Goal: Find specific page/section: Locate a particular part of the current website

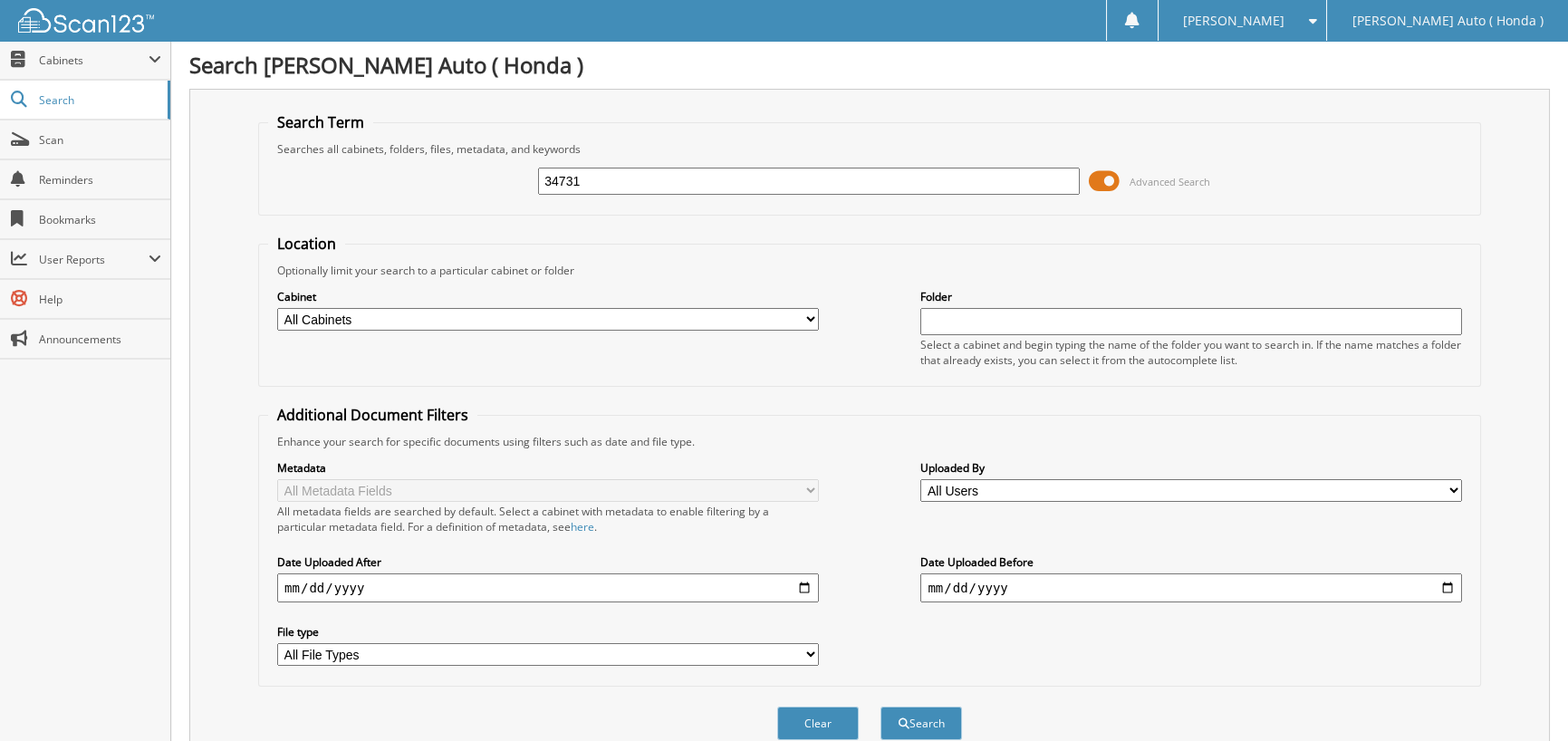
type input "34731"
click at [880, 707] on button "Search" at bounding box center [920, 723] width 81 height 33
click at [522, 308] on select "All Cabinets 2025 HONDA REPAIR ORDERS HONDA PARTS TICKETS HONDA REPAIR ORDERS N…" at bounding box center [548, 319] width 542 height 23
click at [506, 324] on select "All Cabinets 2025 HONDA REPAIR ORDERS HONDA PARTS TICKETS HONDA REPAIR ORDERS N…" at bounding box center [548, 319] width 542 height 23
select select "49926"
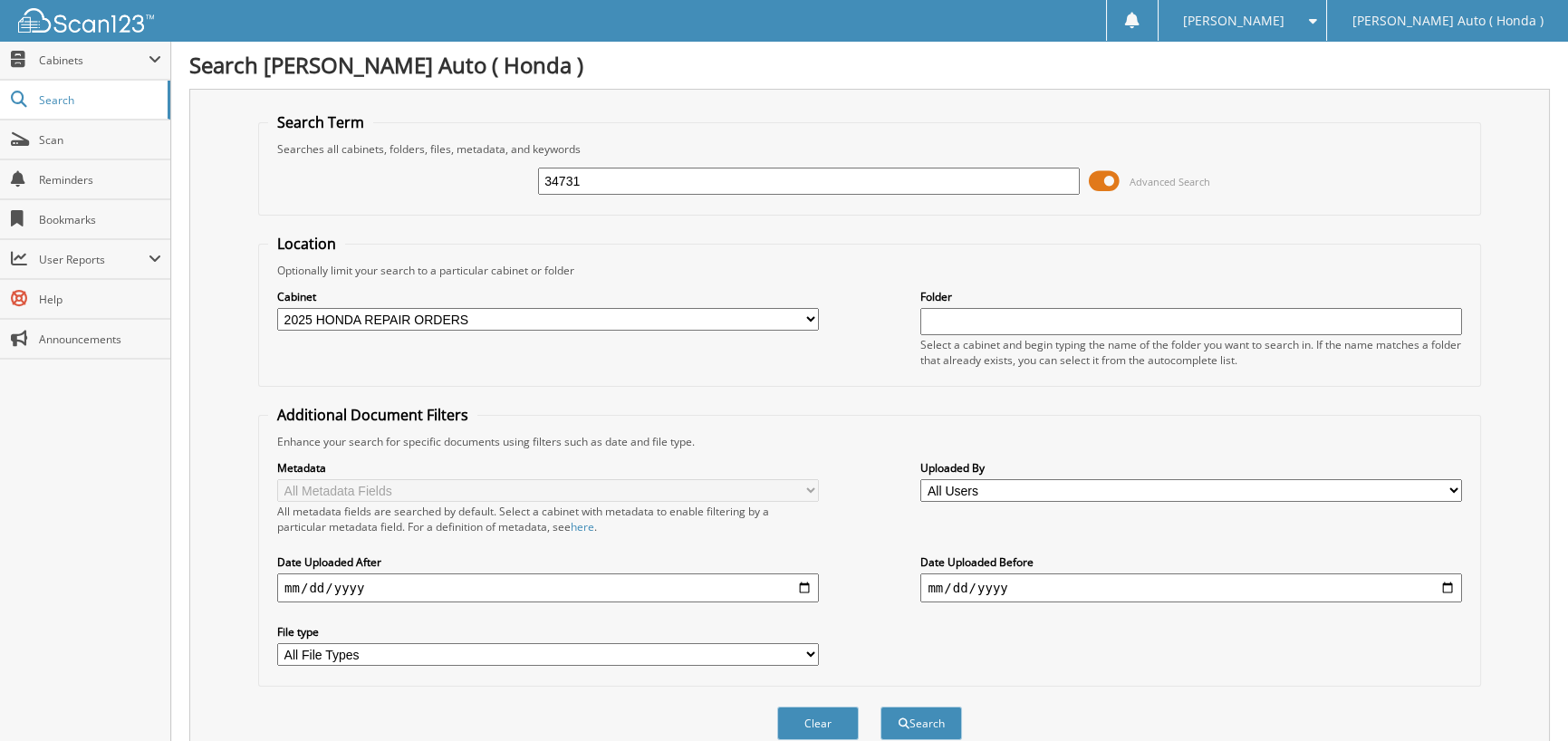
click at [278, 308] on select "All Cabinets 2025 HONDA REPAIR ORDERS HONDA PARTS TICKETS HONDA REPAIR ORDERS N…" at bounding box center [548, 319] width 542 height 23
click at [676, 176] on input "34731" at bounding box center [809, 181] width 542 height 27
click at [880, 707] on button "Search" at bounding box center [920, 723] width 81 height 33
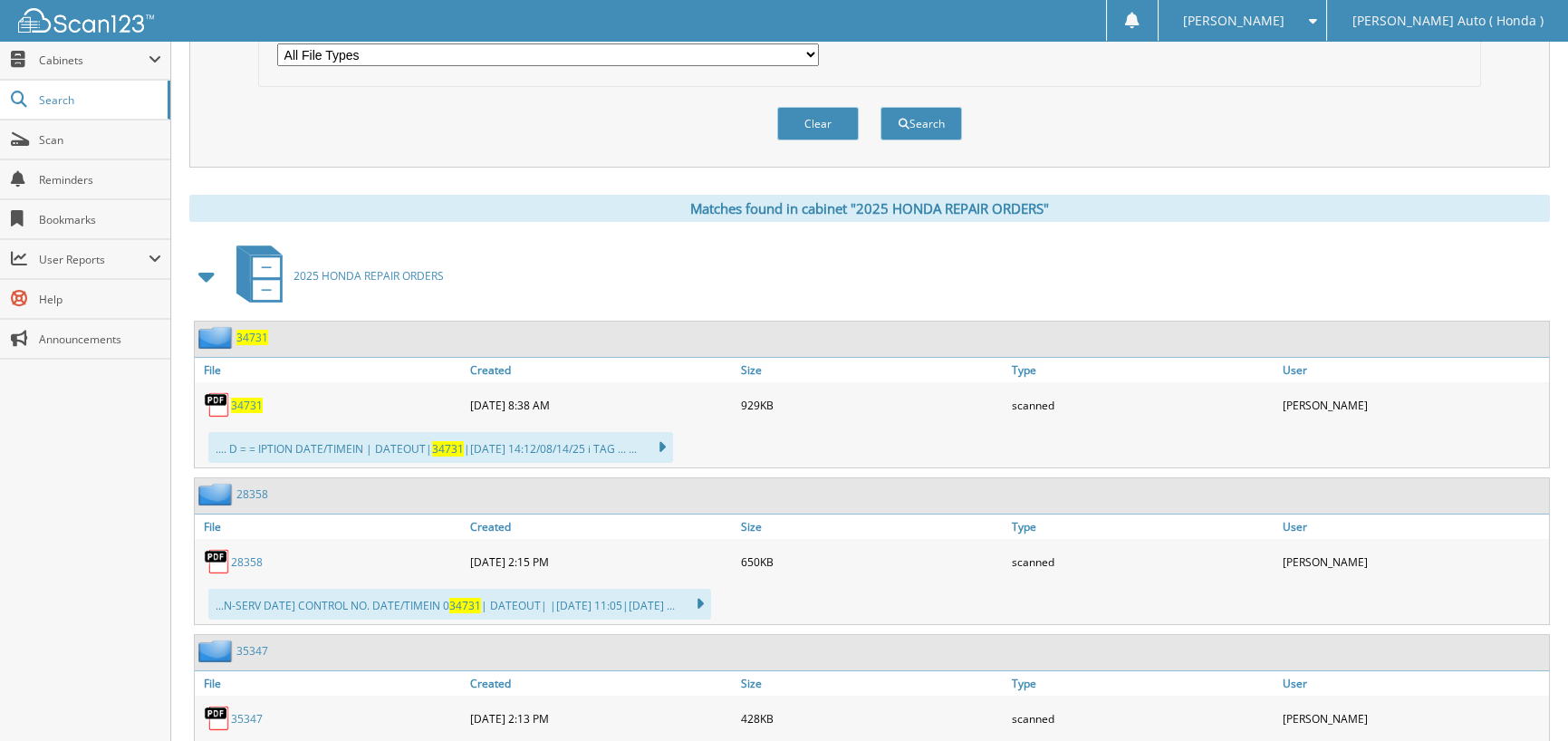
scroll to position [634, 0]
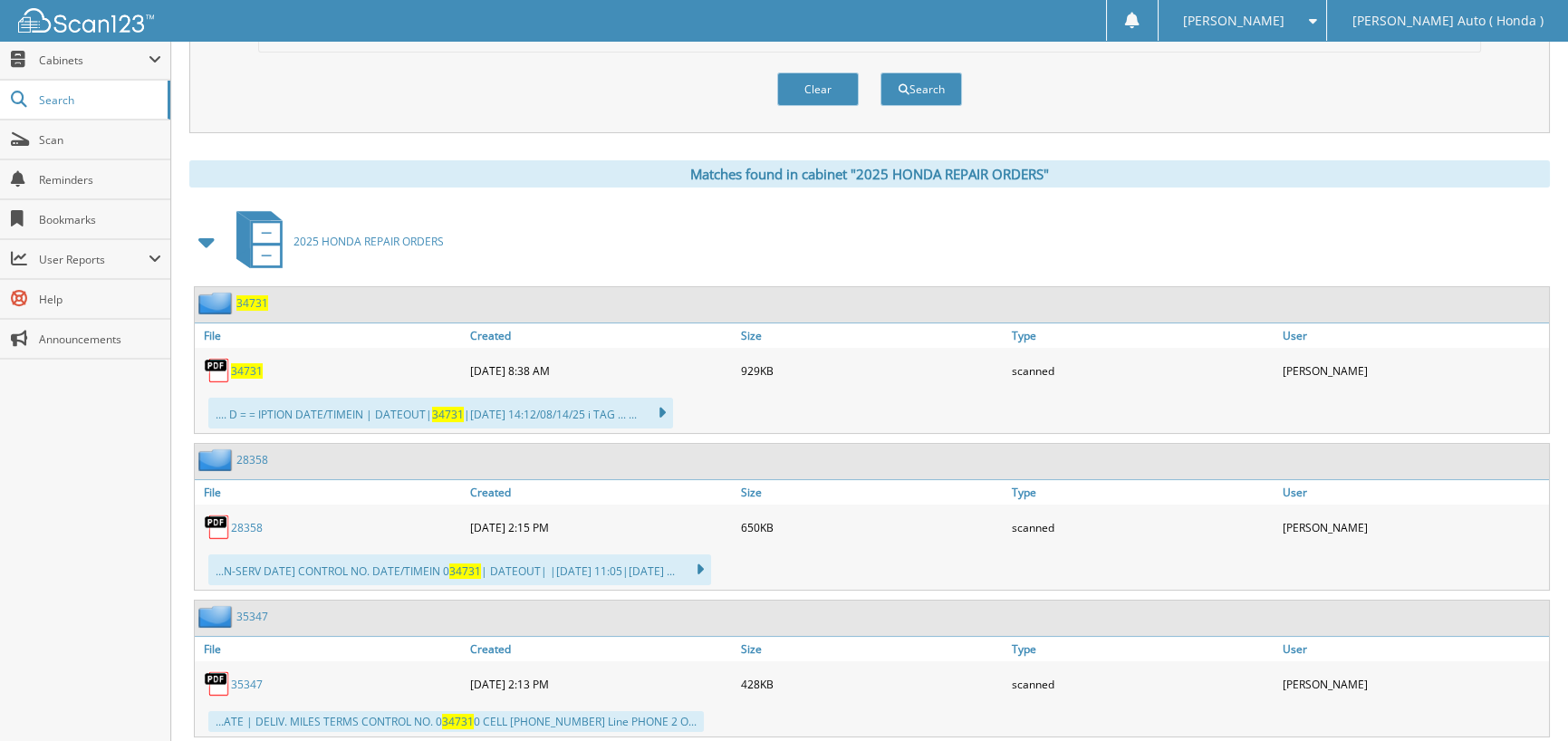
click at [253, 363] on span "34731" at bounding box center [246, 371] width 31 height 15
